Goal: Task Accomplishment & Management: Manage account settings

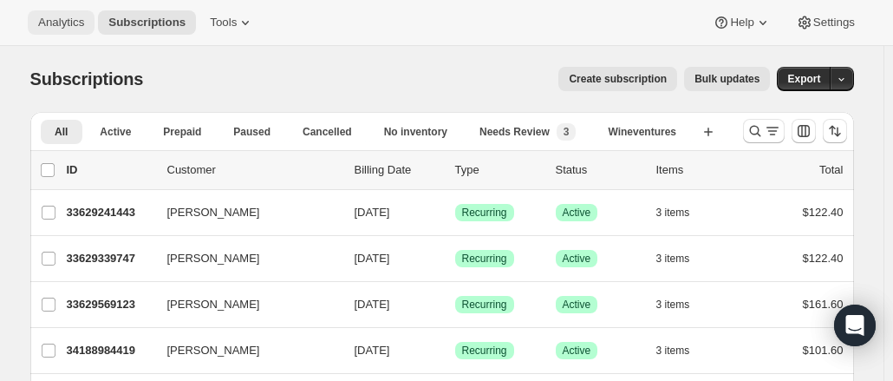
click at [56, 23] on span "Analytics" at bounding box center [61, 23] width 46 height 14
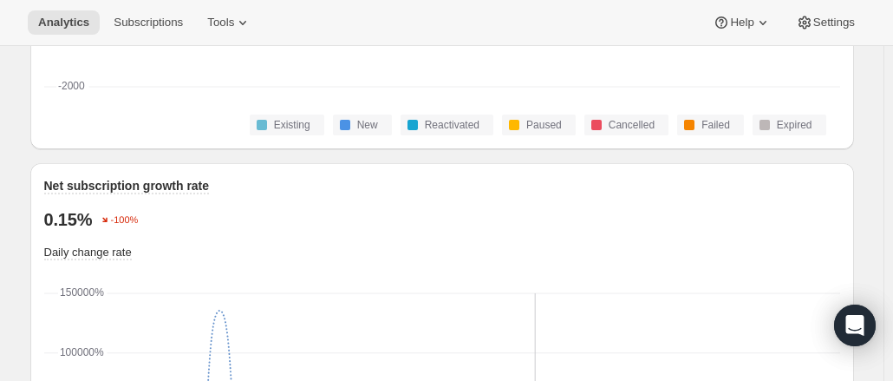
scroll to position [1090, 0]
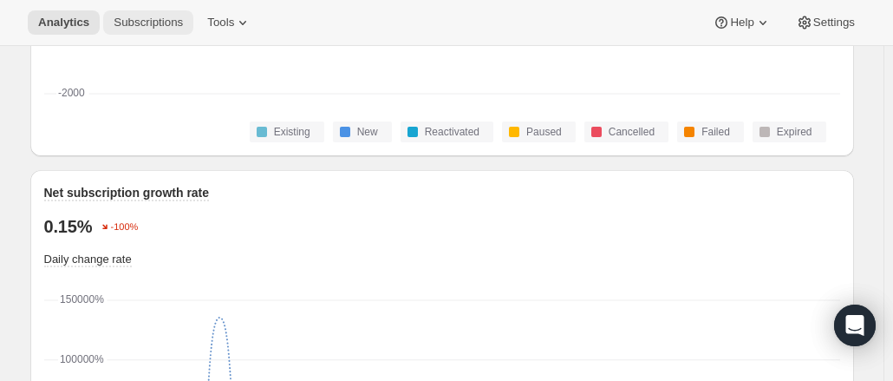
click at [118, 26] on span "Subscriptions" at bounding box center [148, 23] width 69 height 14
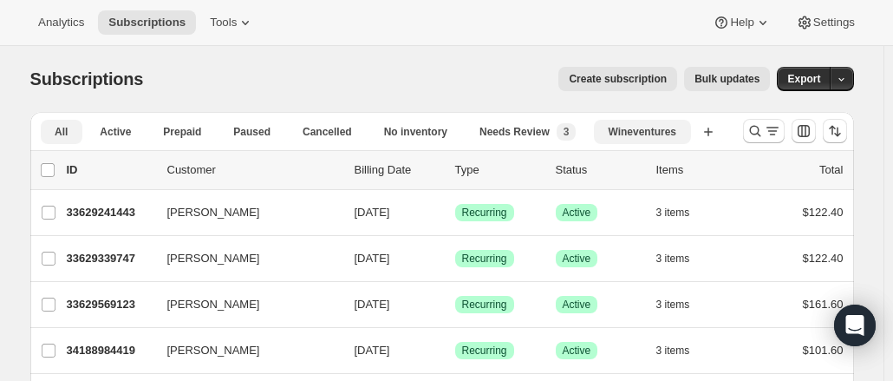
click at [640, 127] on span "Wineventures" at bounding box center [642, 132] width 69 height 14
click at [669, 136] on icon "button" at bounding box center [669, 131] width 17 height 17
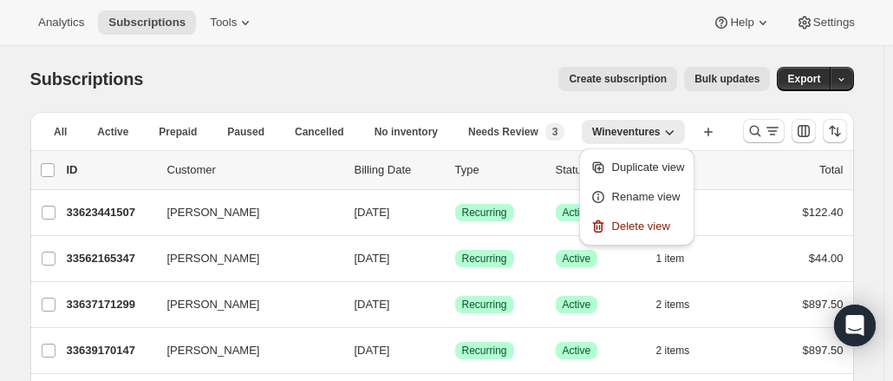
click at [529, 42] on div "Analytics Subscriptions Tools Help Settings" at bounding box center [446, 23] width 893 height 46
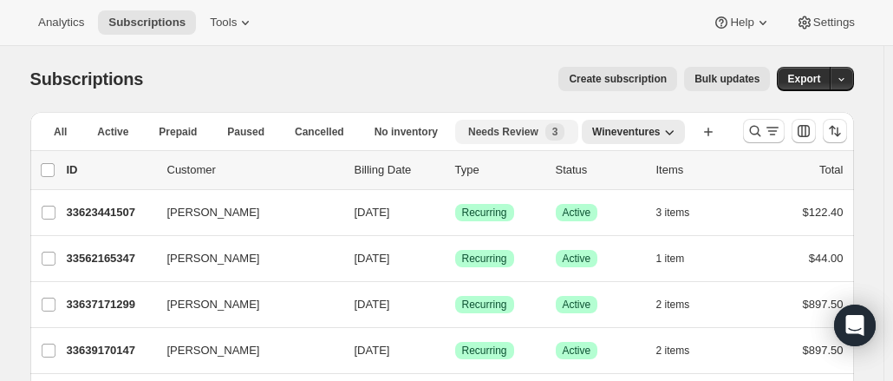
click at [505, 131] on span "Needs Review" at bounding box center [503, 132] width 70 height 14
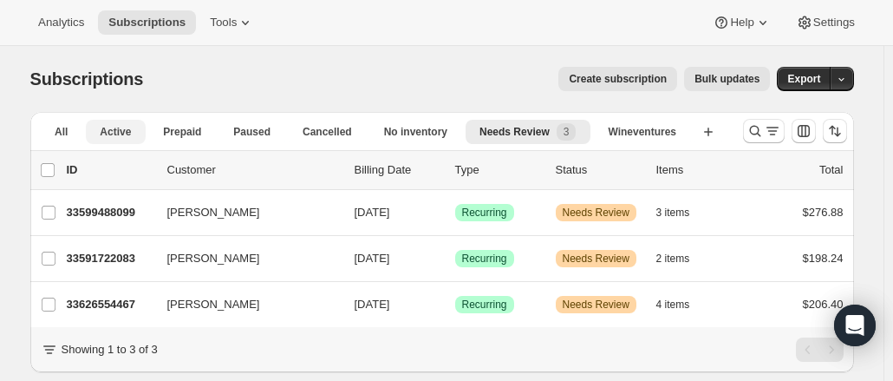
click at [127, 127] on span "Active" at bounding box center [115, 132] width 31 height 14
